Goal: Information Seeking & Learning: Learn about a topic

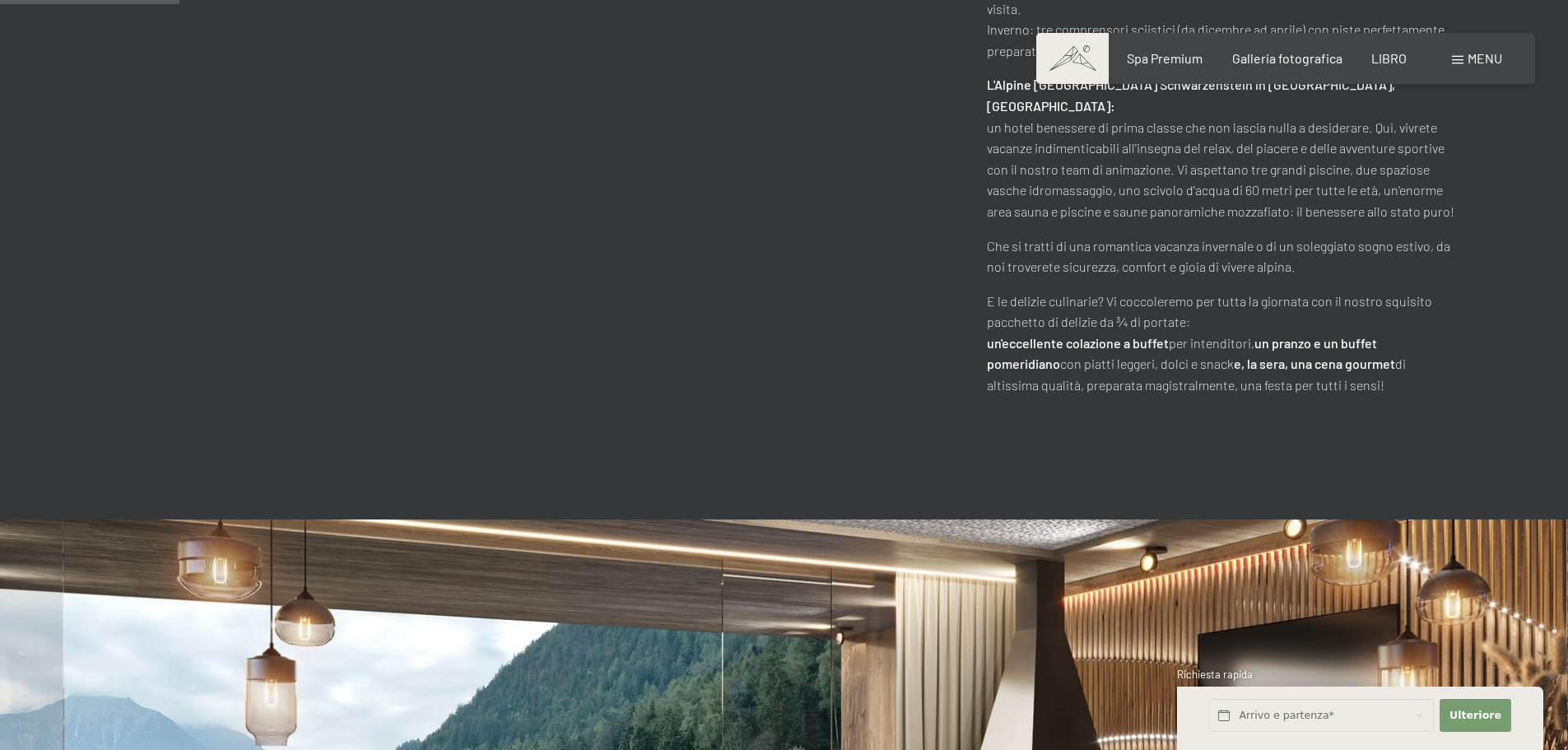
scroll to position [412, 0]
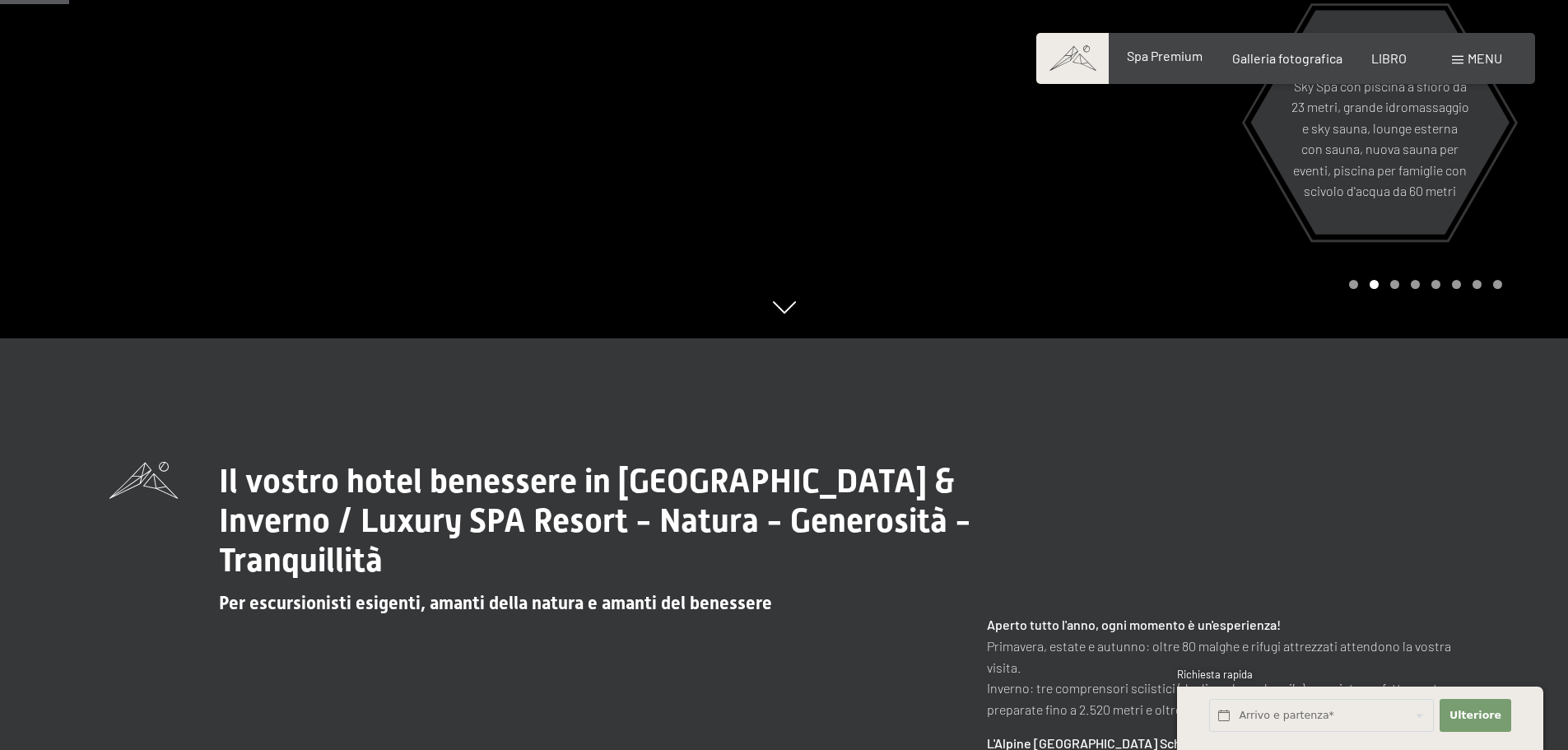
click at [1183, 52] on font "Spa Premium" at bounding box center [1165, 55] width 76 height 16
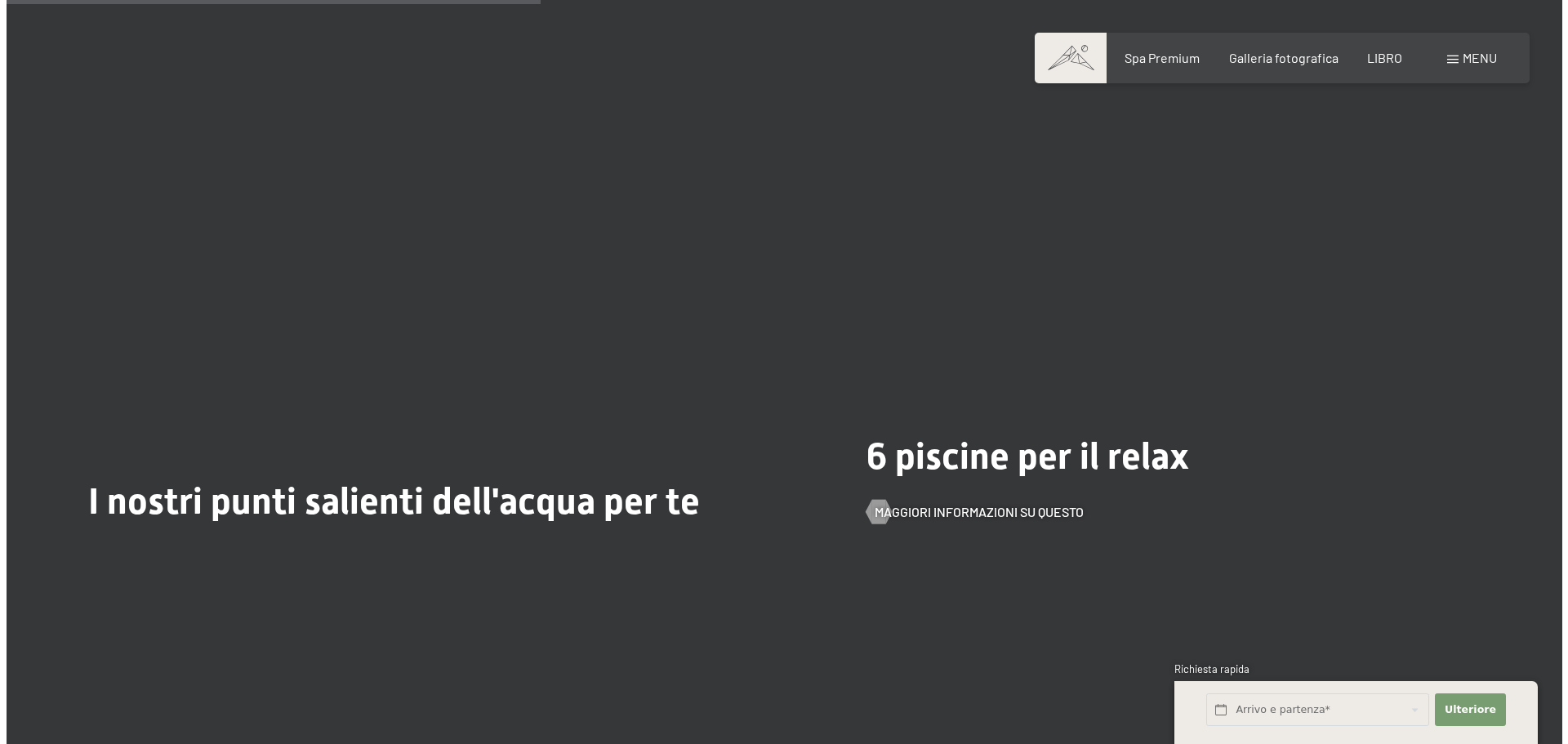
scroll to position [4246, 0]
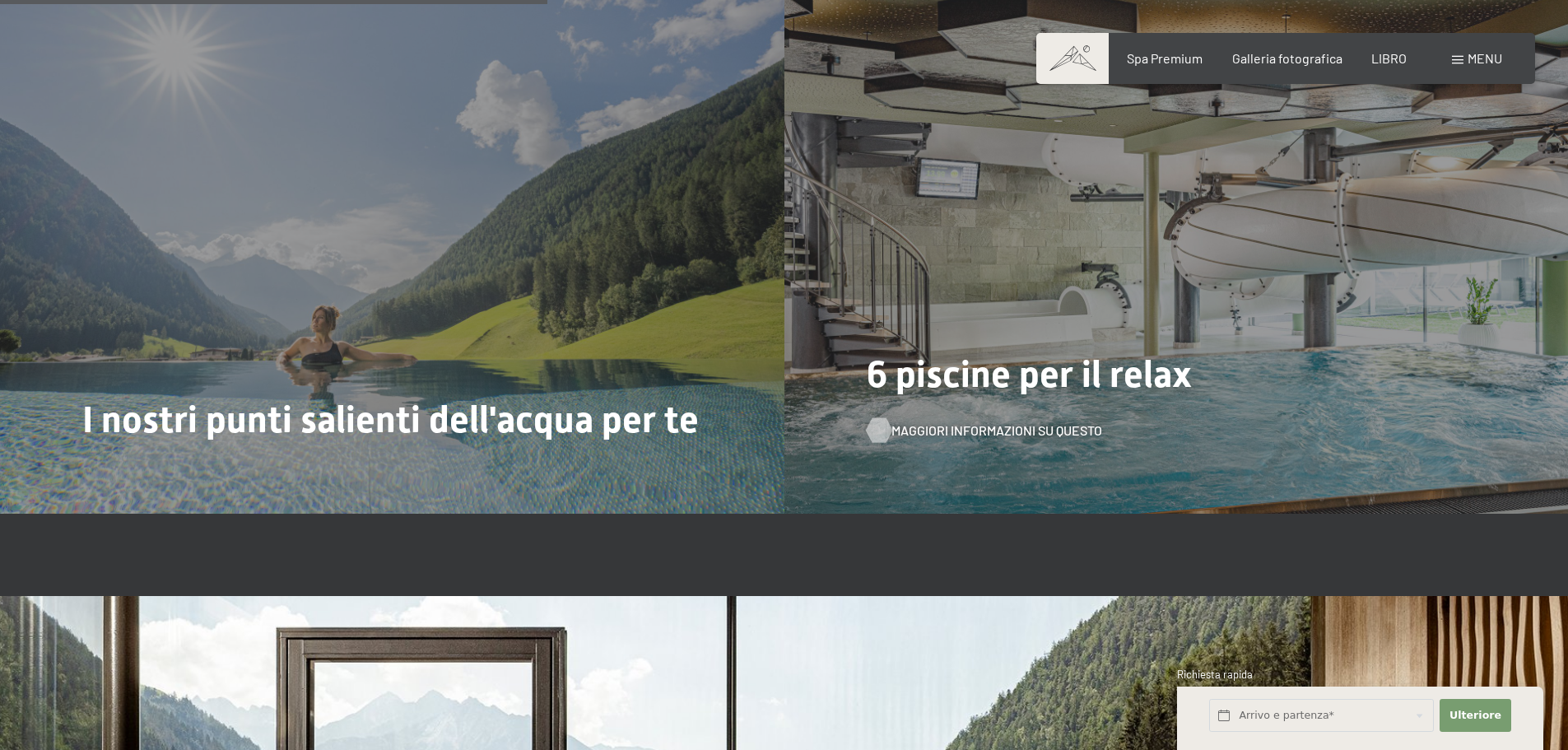
click at [996, 427] on font "Maggiori informazioni su questo" at bounding box center [997, 430] width 211 height 16
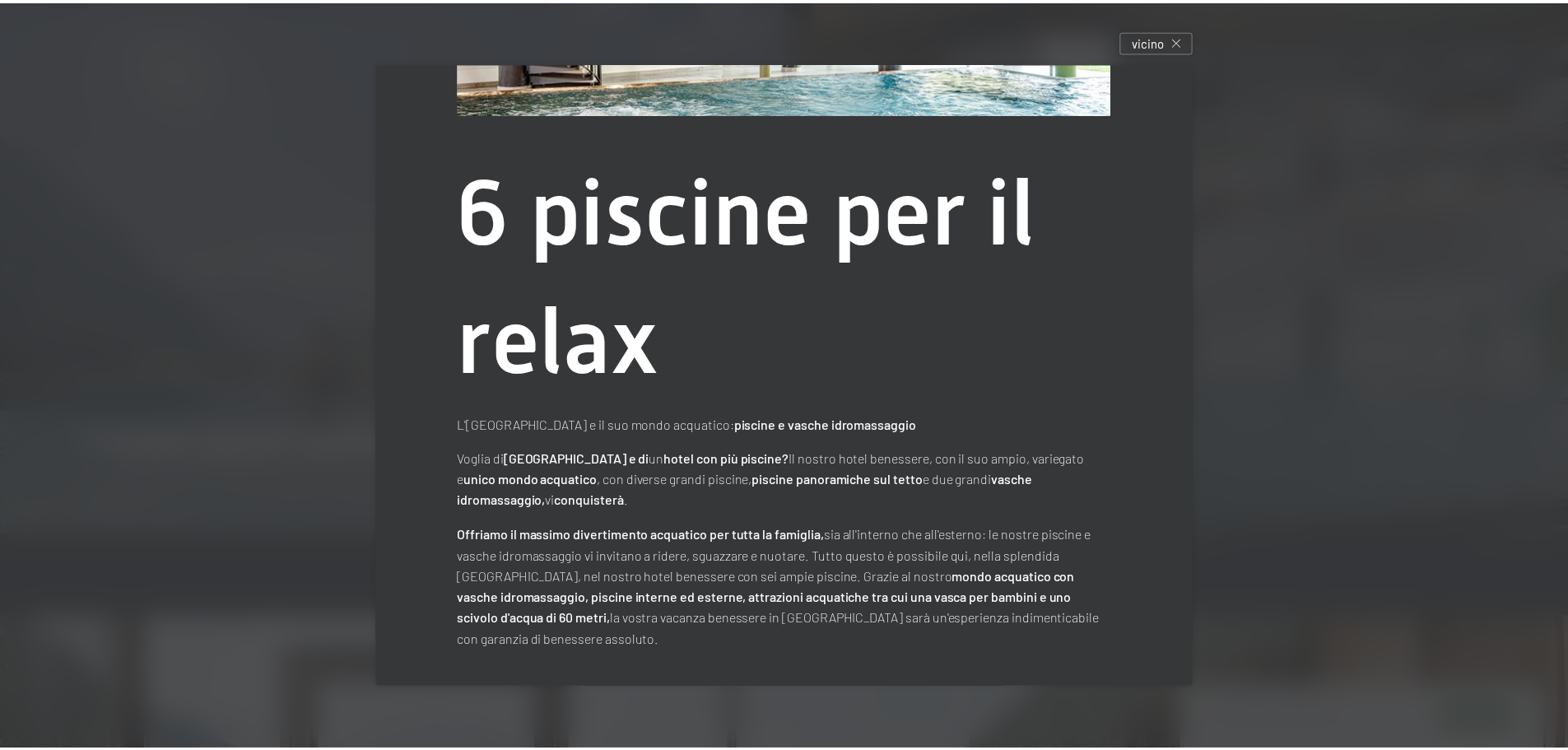
scroll to position [0, 0]
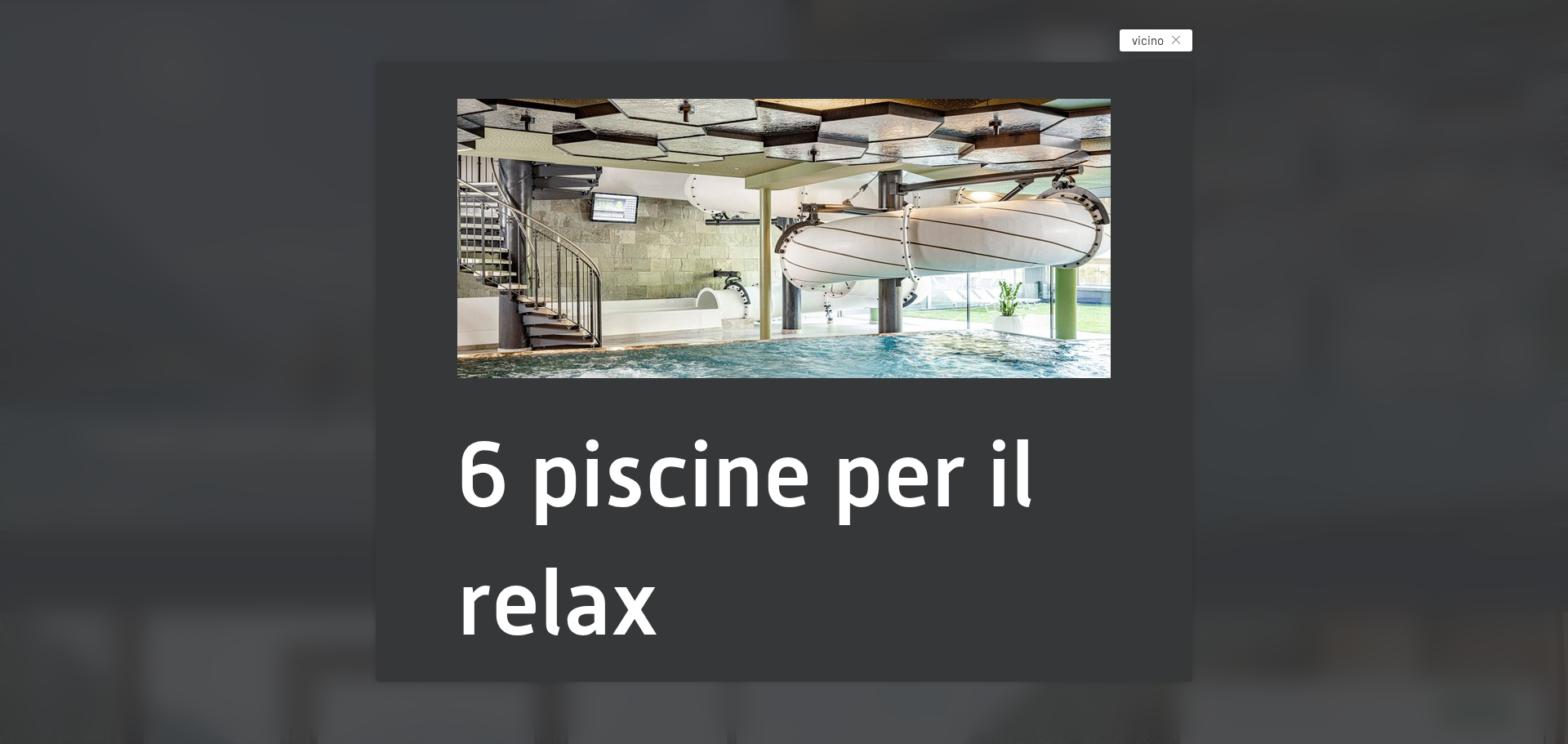
click at [1178, 32] on div "vicino" at bounding box center [1156, 41] width 72 height 22
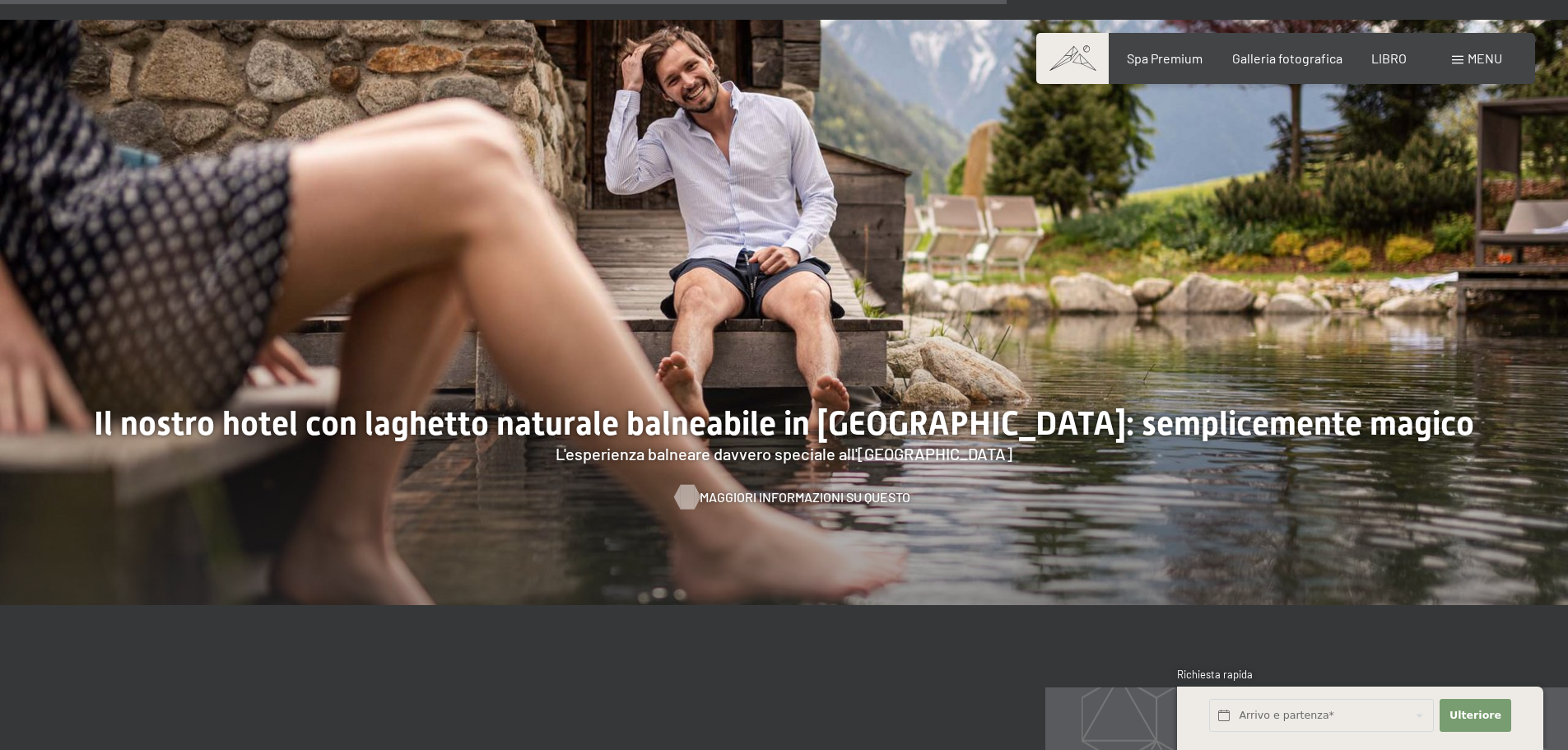
scroll to position [6750, 0]
